Goal: Task Accomplishment & Management: Manage account settings

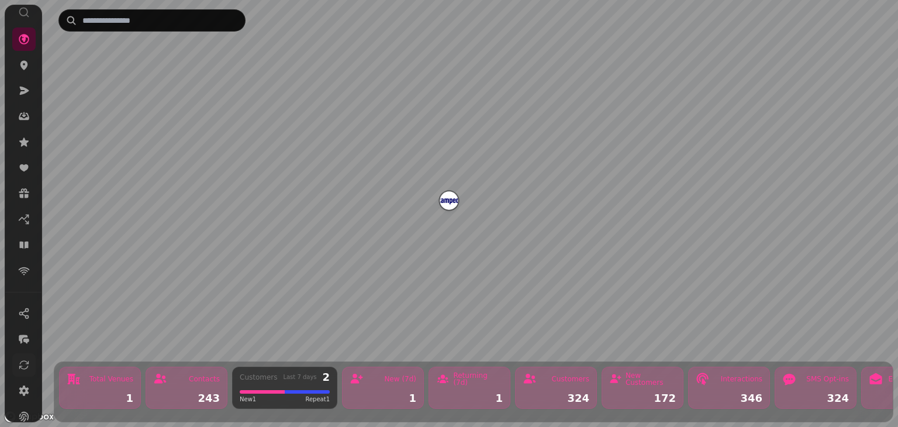
scroll to position [82, 0]
click at [22, 409] on icon at bounding box center [24, 406] width 12 height 12
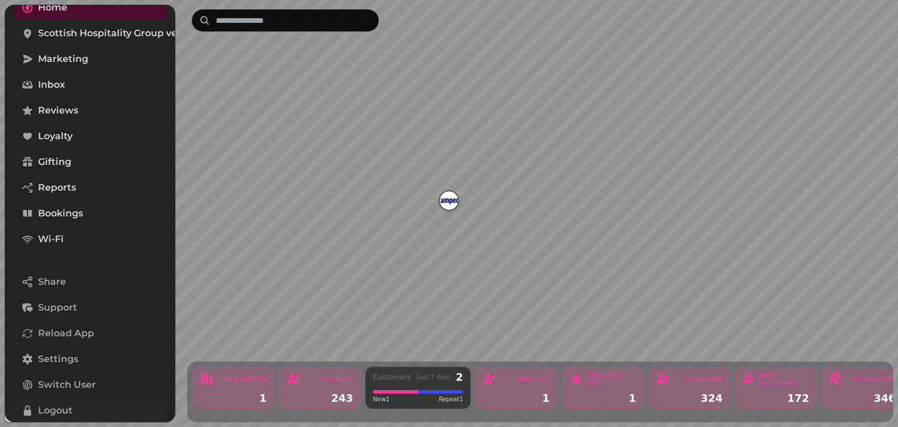
click at [37, 419] on button "Logout" at bounding box center [91, 410] width 152 height 23
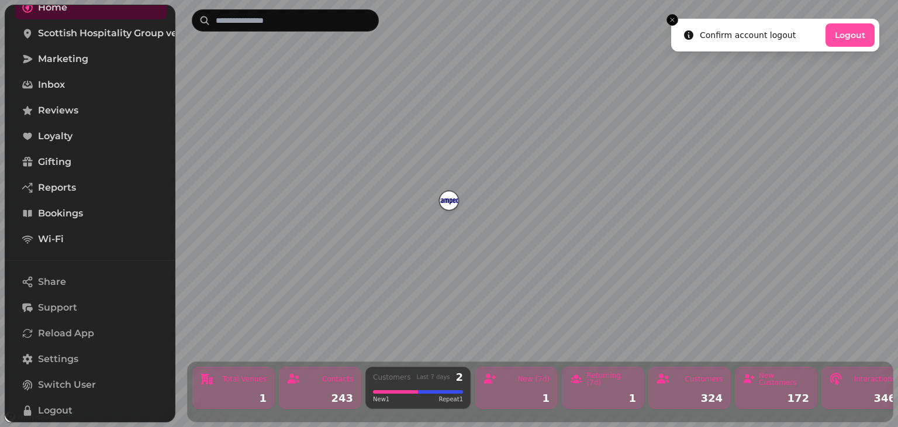
click at [851, 36] on button "Logout" at bounding box center [849, 34] width 49 height 23
